Goal: Information Seeking & Learning: Learn about a topic

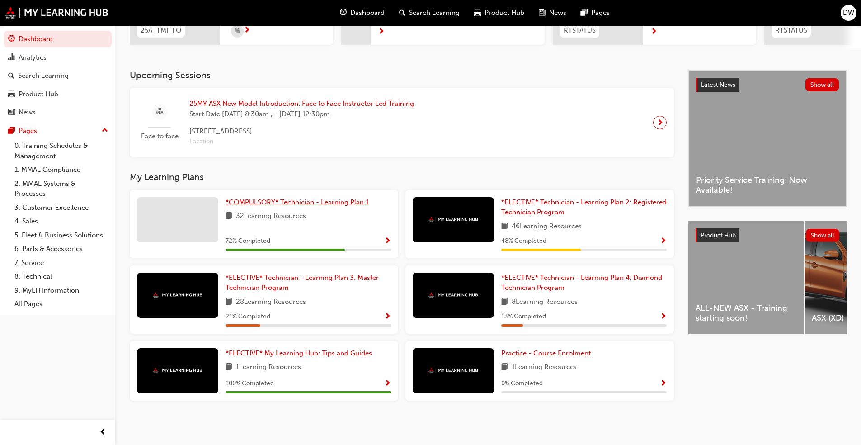
scroll to position [163, 0]
click at [55, 259] on link "7. Service" at bounding box center [61, 263] width 101 height 14
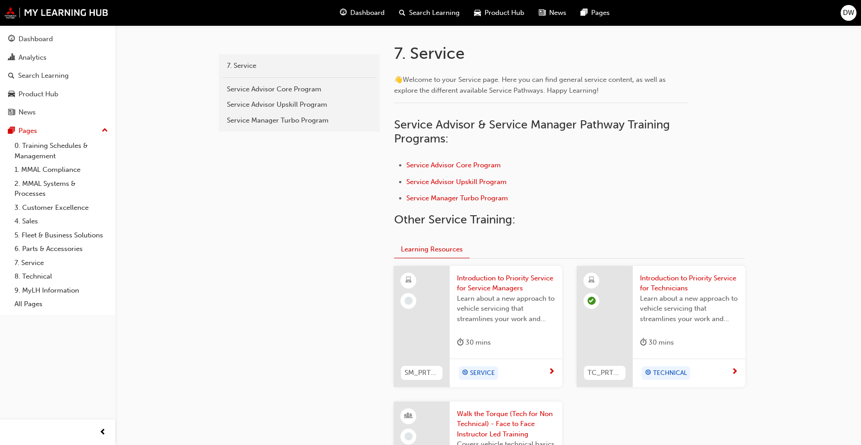
scroll to position [226, 0]
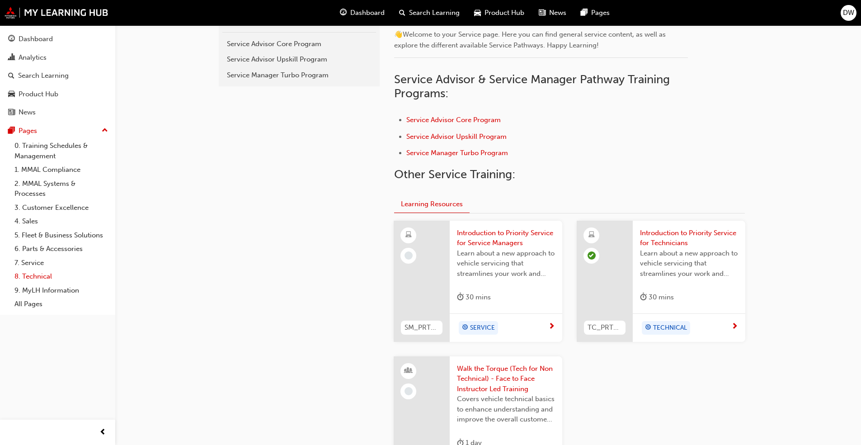
click at [31, 278] on link "8. Technical" at bounding box center [61, 276] width 101 height 14
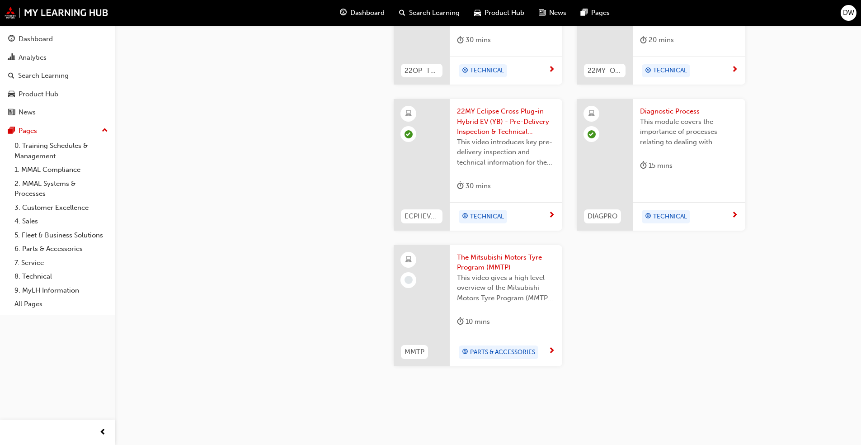
scroll to position [1085, 0]
click at [452, 260] on span "The Mitsubishi Motors Tyre Program (MMTP)" at bounding box center [506, 260] width 98 height 20
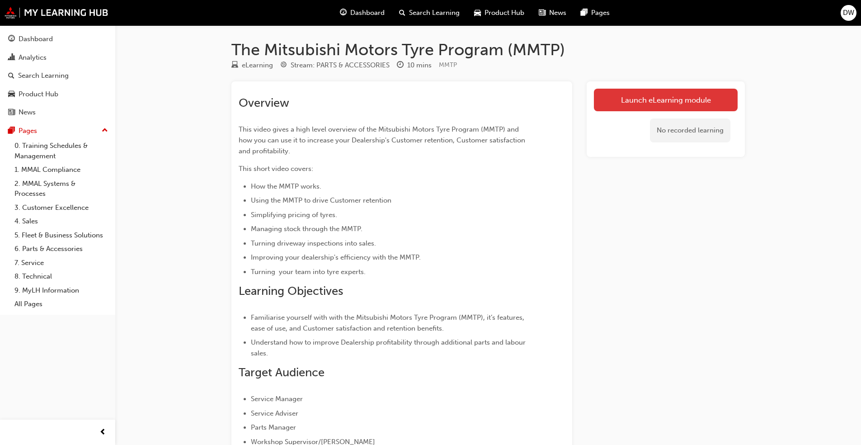
click at [452, 97] on link "Launch eLearning module" at bounding box center [666, 100] width 144 height 23
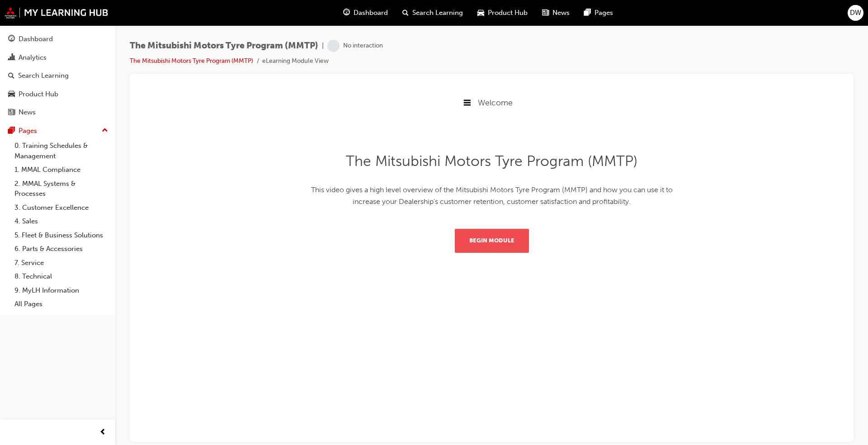
click at [452, 245] on button "Begin Module" at bounding box center [492, 240] width 74 height 24
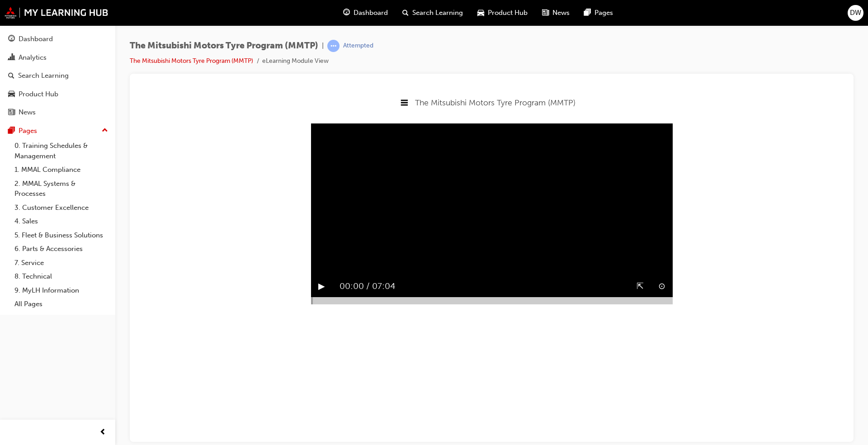
click at [329, 297] on div "▶︎" at bounding box center [321, 285] width 21 height 21
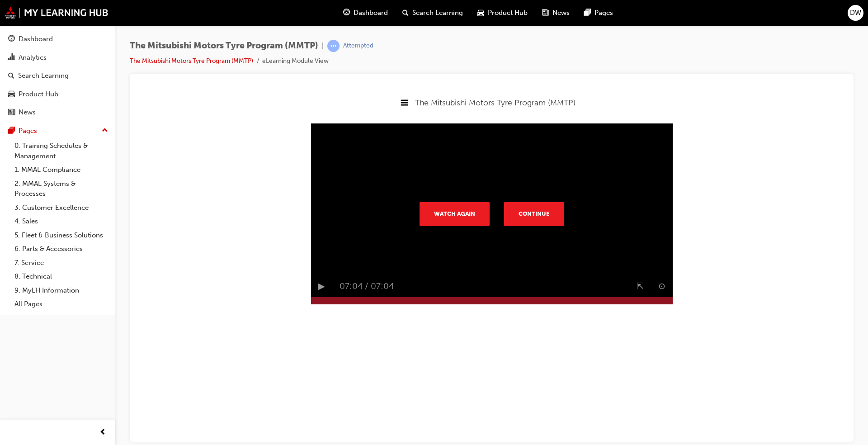
click at [452, 226] on div "Watch Again Continue" at bounding box center [492, 213] width 174 height 38
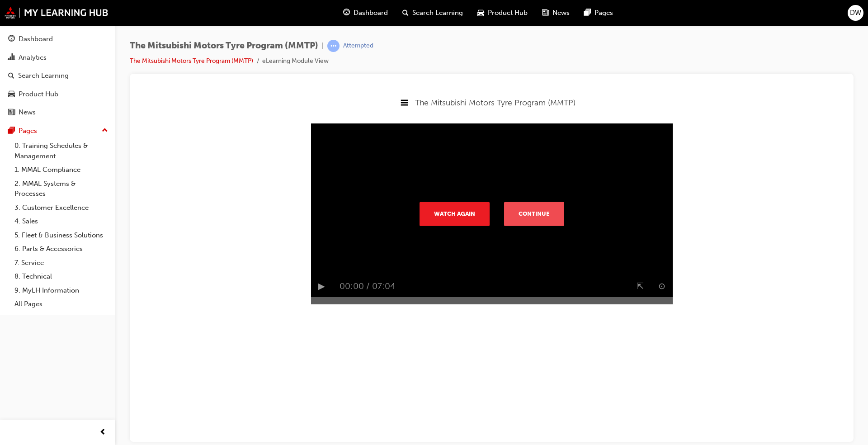
click at [452, 225] on button "Continue" at bounding box center [534, 214] width 60 height 24
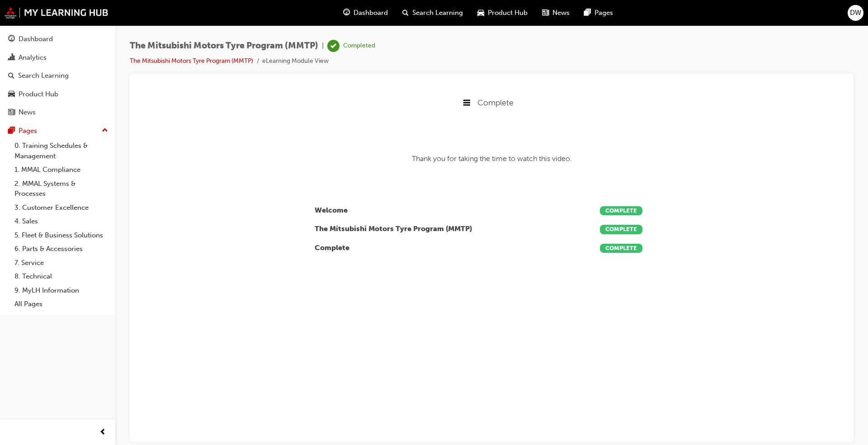
click at [452, 102] on span "Complete" at bounding box center [495, 102] width 36 height 10
click at [452, 165] on div "Complete" at bounding box center [491, 162] width 709 height 12
click at [43, 40] on div "Dashboard" at bounding box center [36, 39] width 34 height 10
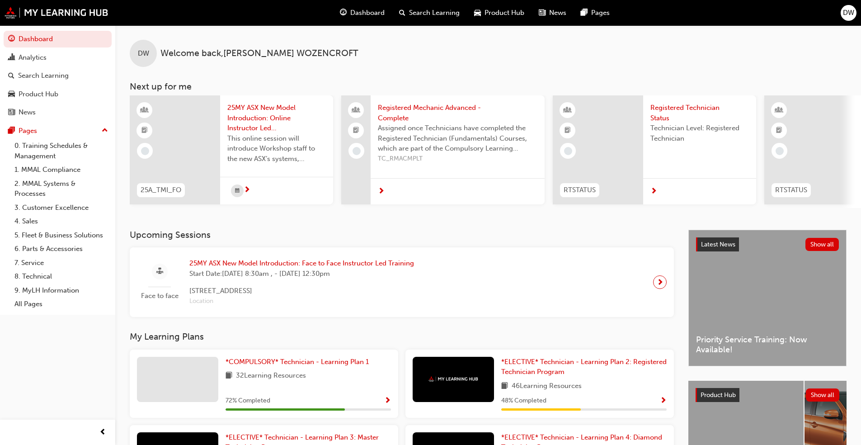
click at [247, 190] on span "next-icon" at bounding box center [247, 190] width 7 height 8
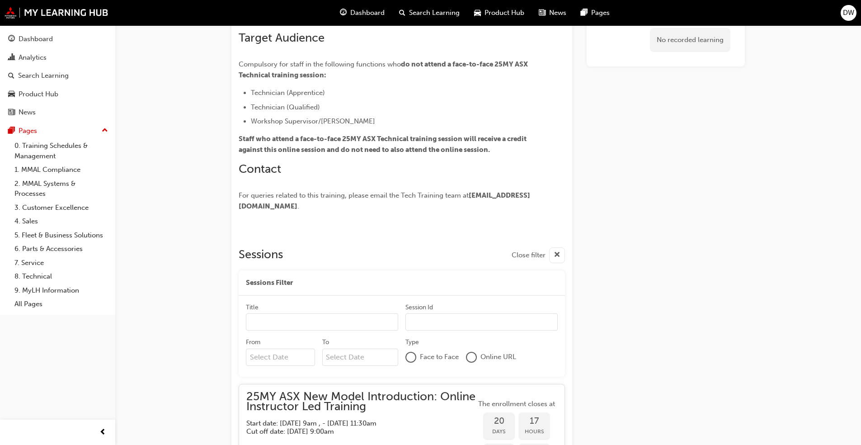
scroll to position [272, 0]
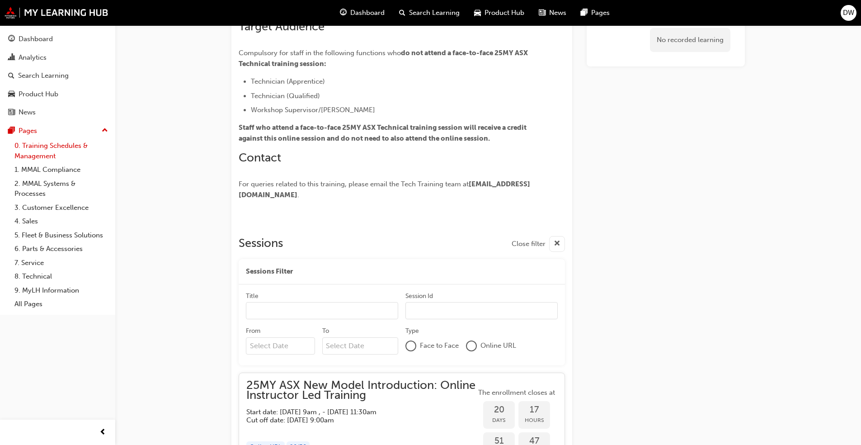
click at [31, 143] on link "0. Training Schedules & Management" at bounding box center [61, 151] width 101 height 24
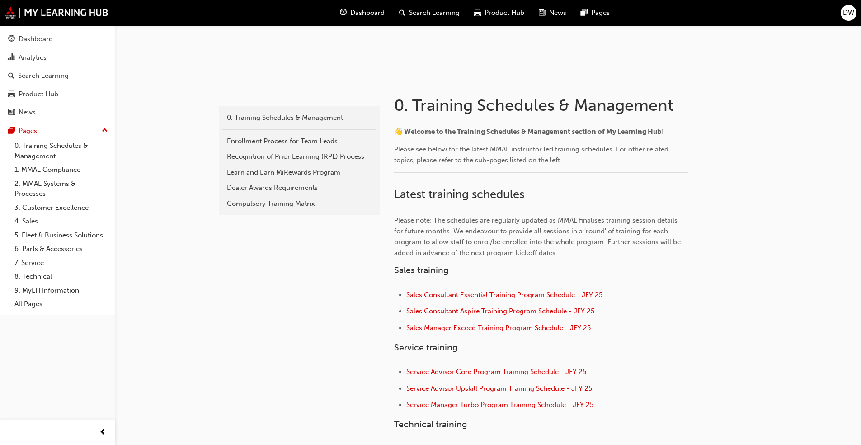
scroll to position [136, 0]
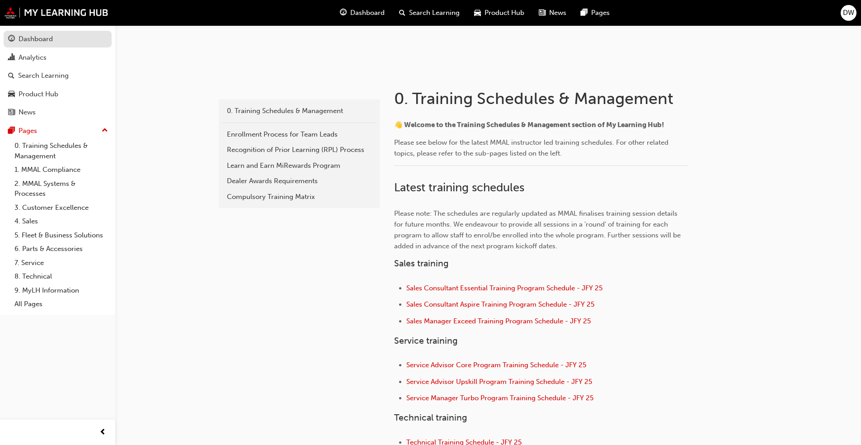
click at [18, 34] on div "Dashboard" at bounding box center [57, 38] width 99 height 11
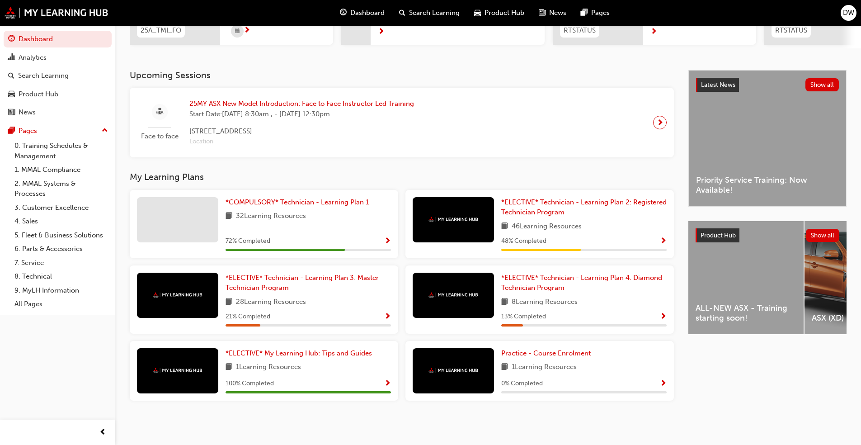
scroll to position [163, 0]
click at [452, 283] on span "*ELECTIVE* Technician - Learning Plan 4: Diamond Technician Program" at bounding box center [581, 282] width 161 height 19
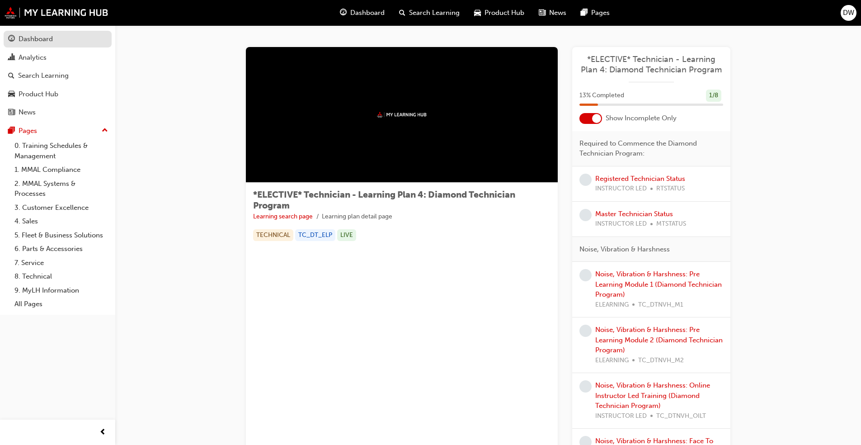
click at [48, 42] on div "Dashboard" at bounding box center [36, 39] width 34 height 10
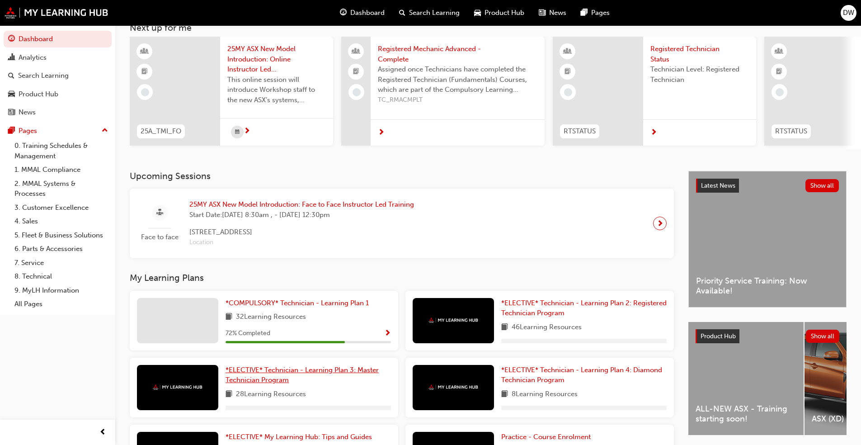
scroll to position [146, 0]
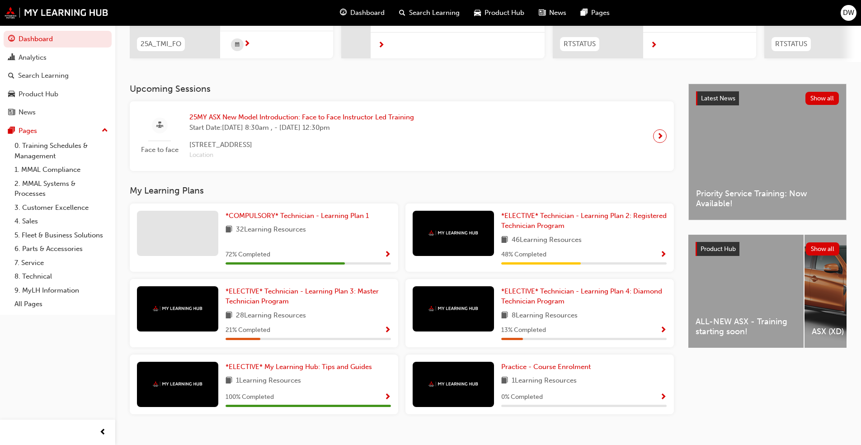
click at [452, 304] on div "ALL-NEW ASX - Training starting soon!" at bounding box center [745, 291] width 115 height 113
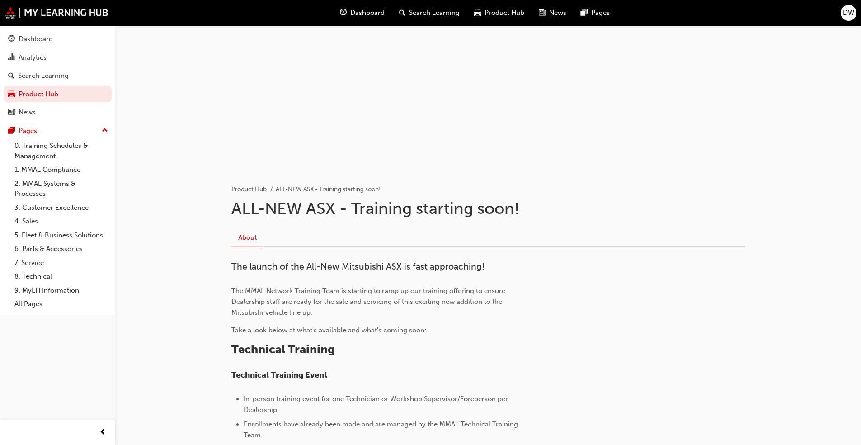
scroll to position [90, 0]
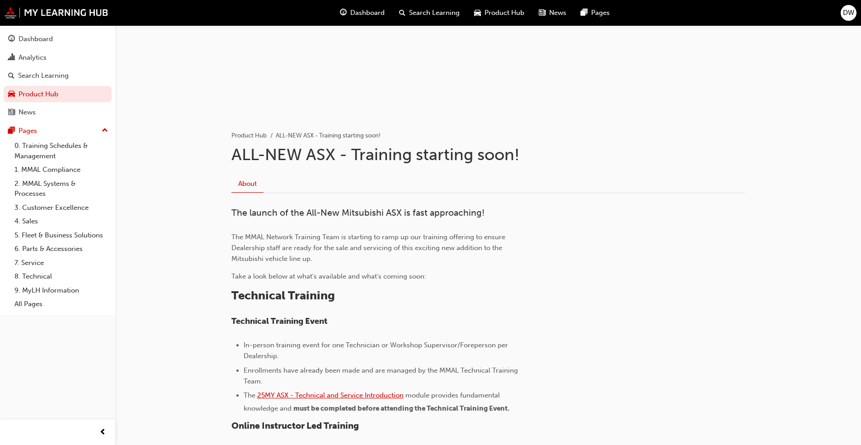
click at [390, 339] on span "25MY ASX - Technical and Service Introduction" at bounding box center [330, 395] width 146 height 8
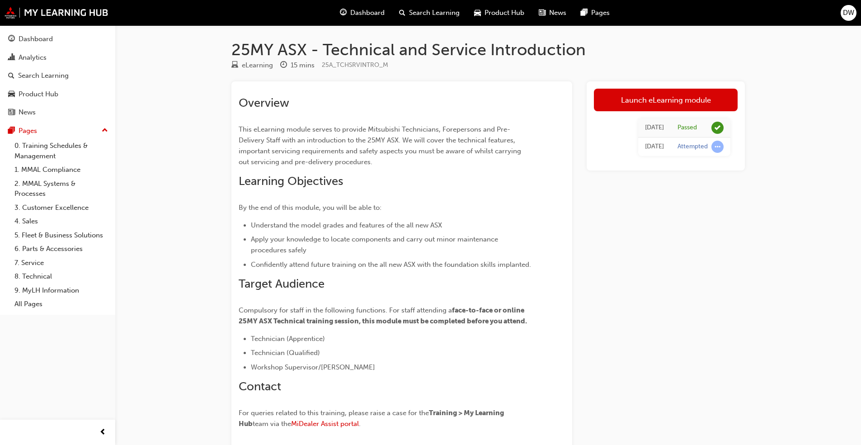
click at [368, 9] on span "Dashboard" at bounding box center [367, 13] width 34 height 10
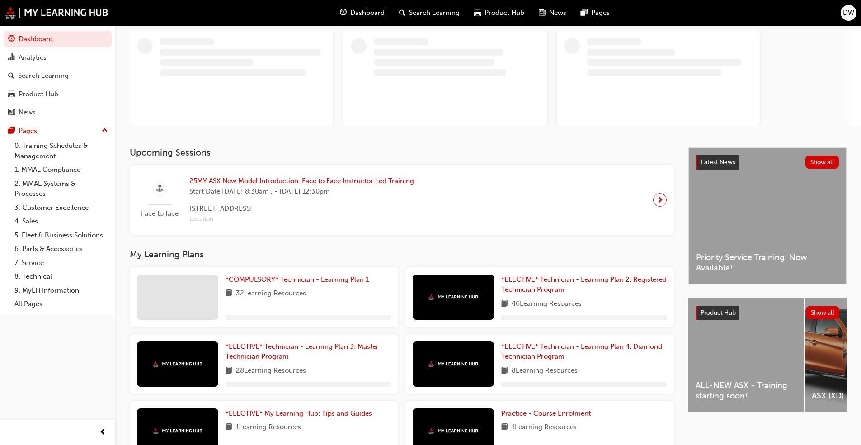
scroll to position [111, 0]
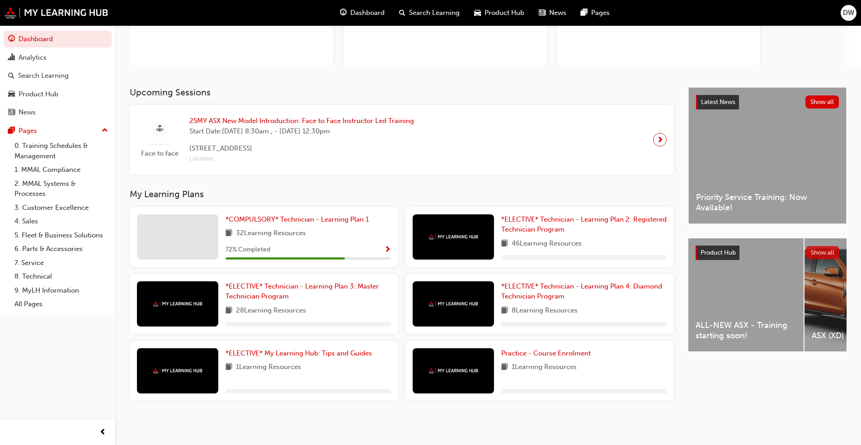
click at [813, 251] on button "Show all" at bounding box center [823, 252] width 34 height 13
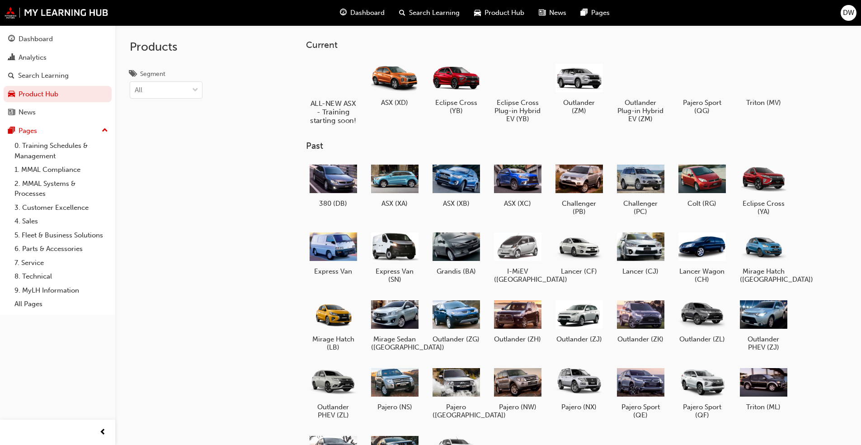
click at [345, 115] on h5 "ALL-NEW ASX - Training starting soon!" at bounding box center [333, 112] width 50 height 26
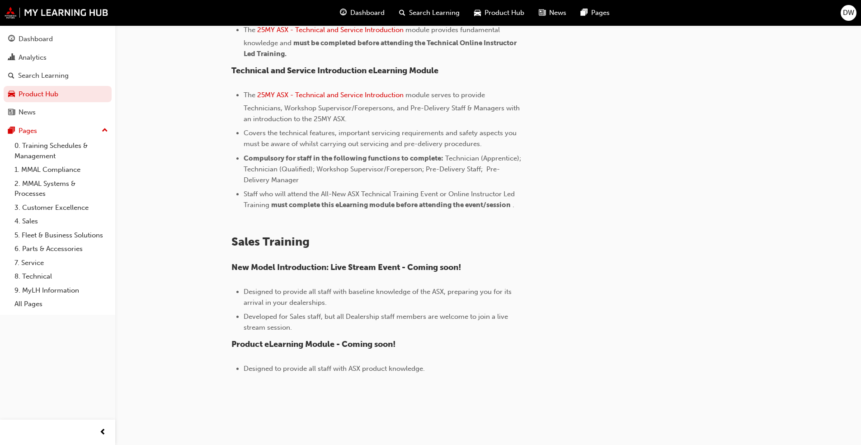
scroll to position [592, 0]
